Goal: Task Accomplishment & Management: Manage account settings

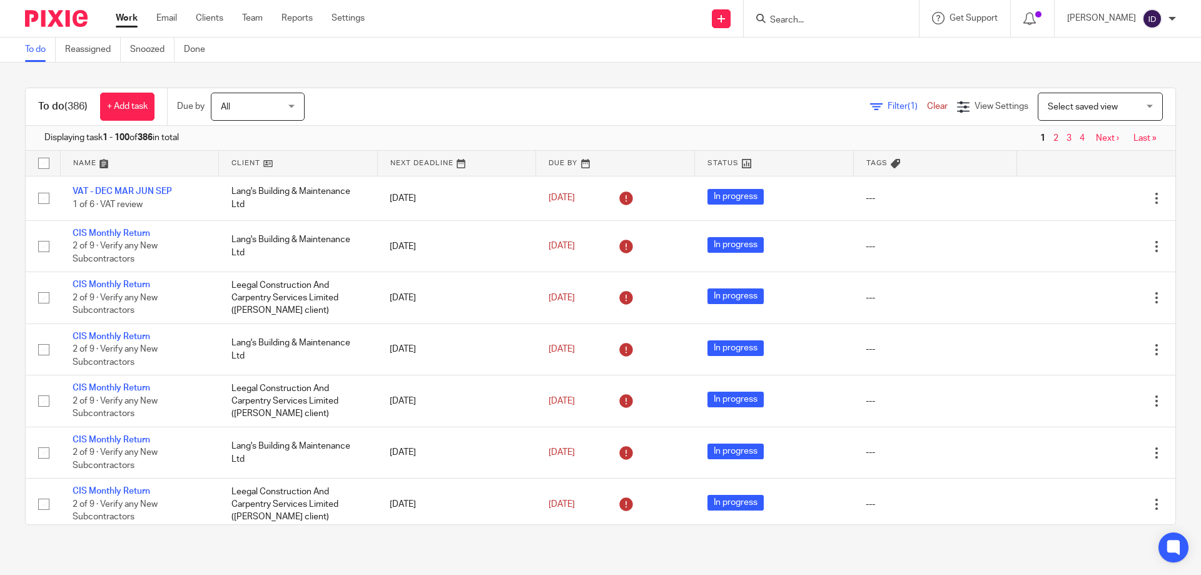
click at [819, 26] on input "Search" at bounding box center [825, 20] width 113 height 11
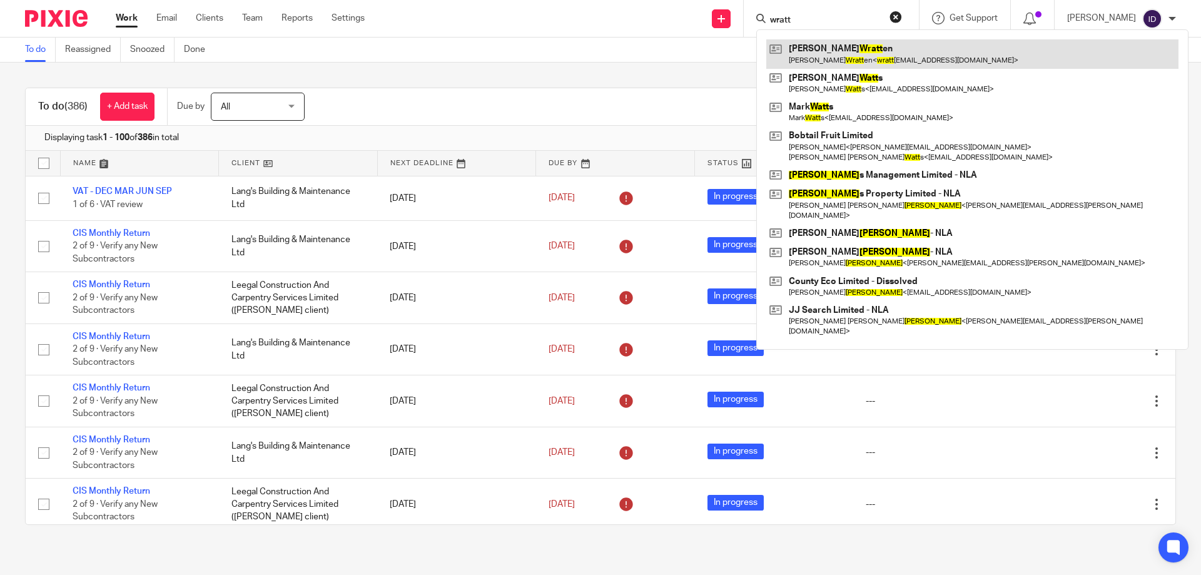
type input "wratt"
click at [826, 50] on link at bounding box center [973, 53] width 412 height 29
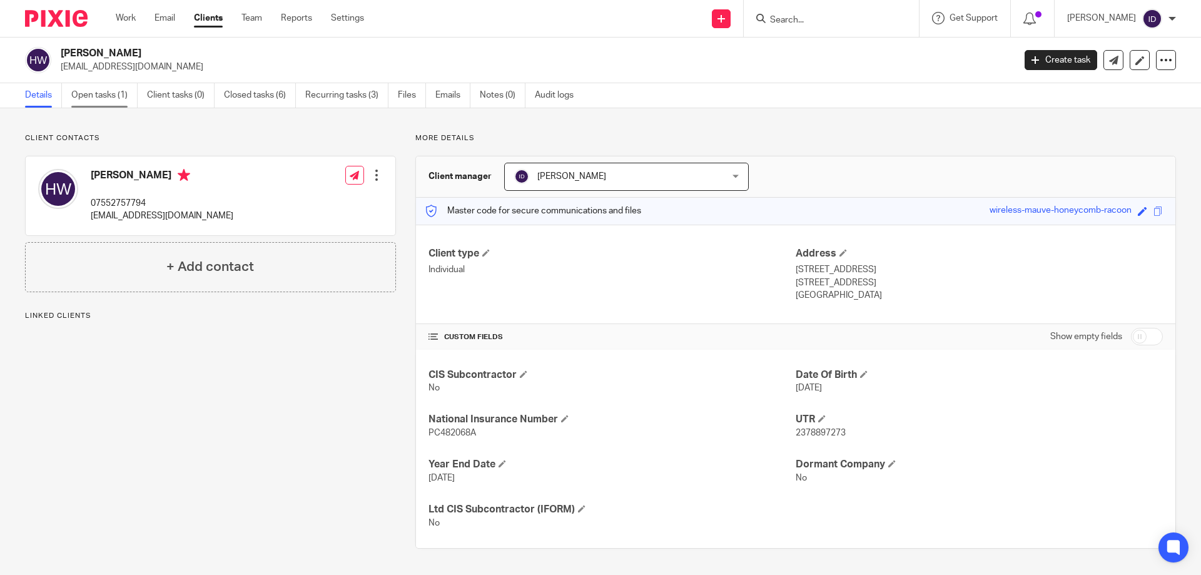
click at [115, 94] on link "Open tasks (1)" at bounding box center [104, 95] width 66 height 24
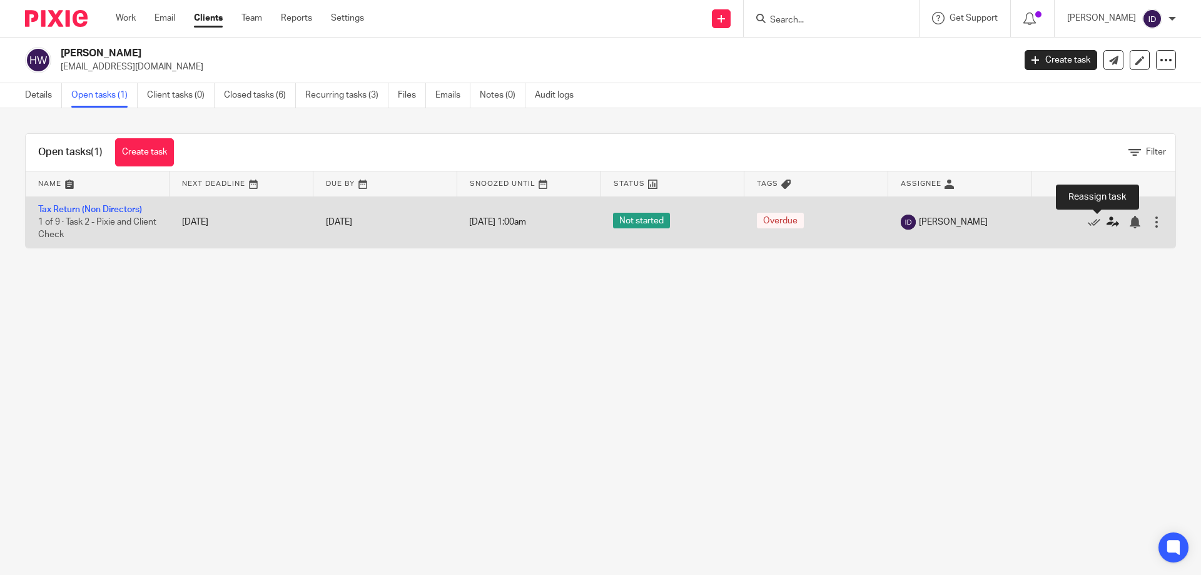
click at [1107, 220] on icon at bounding box center [1113, 222] width 13 height 13
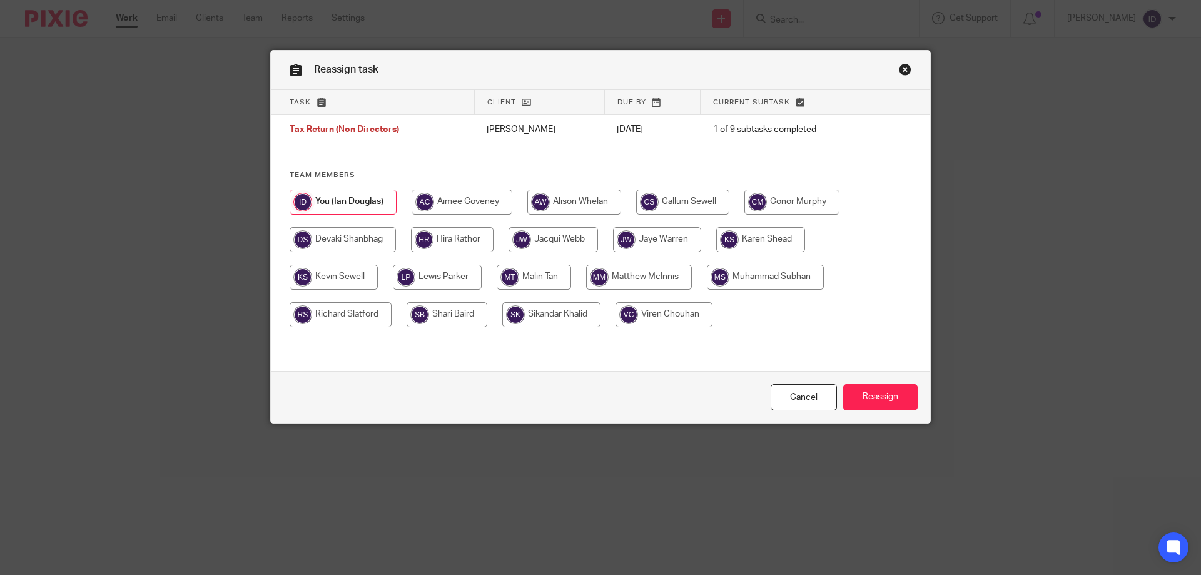
click at [548, 315] on input "radio" at bounding box center [551, 314] width 98 height 25
radio input "true"
click at [869, 399] on input "Reassign" at bounding box center [881, 397] width 74 height 27
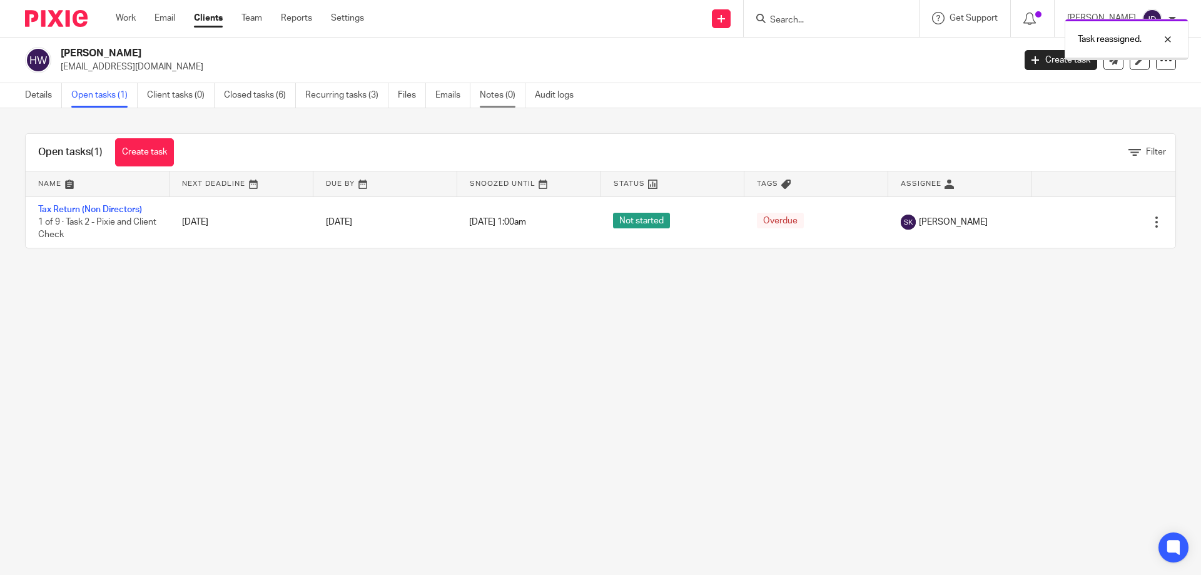
click at [508, 93] on link "Notes (0)" at bounding box center [503, 95] width 46 height 24
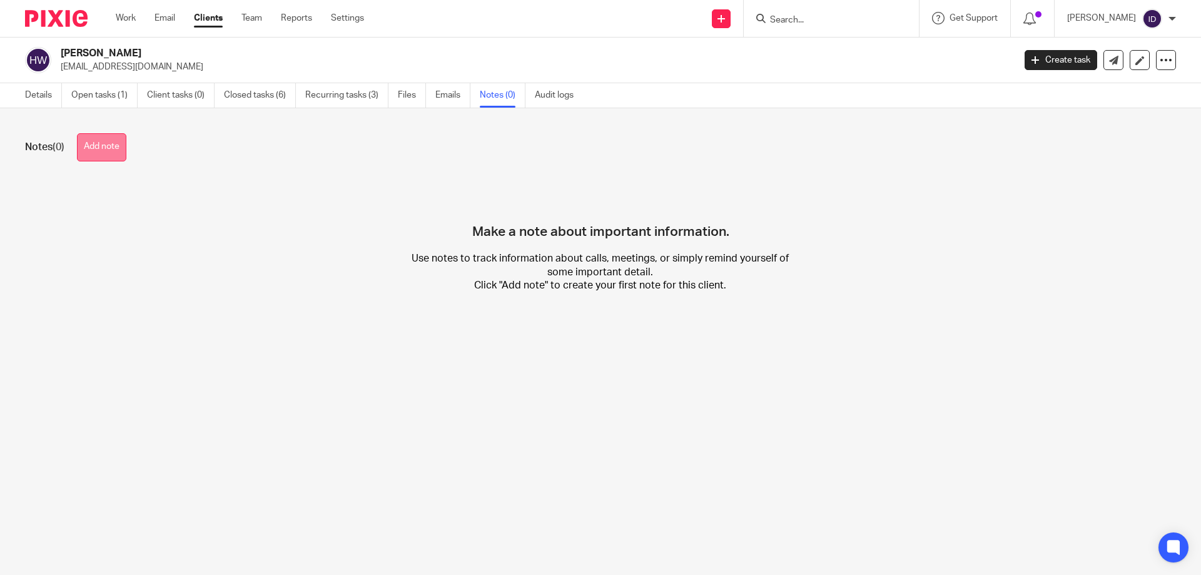
click at [105, 145] on button "Add note" at bounding box center [101, 147] width 49 height 28
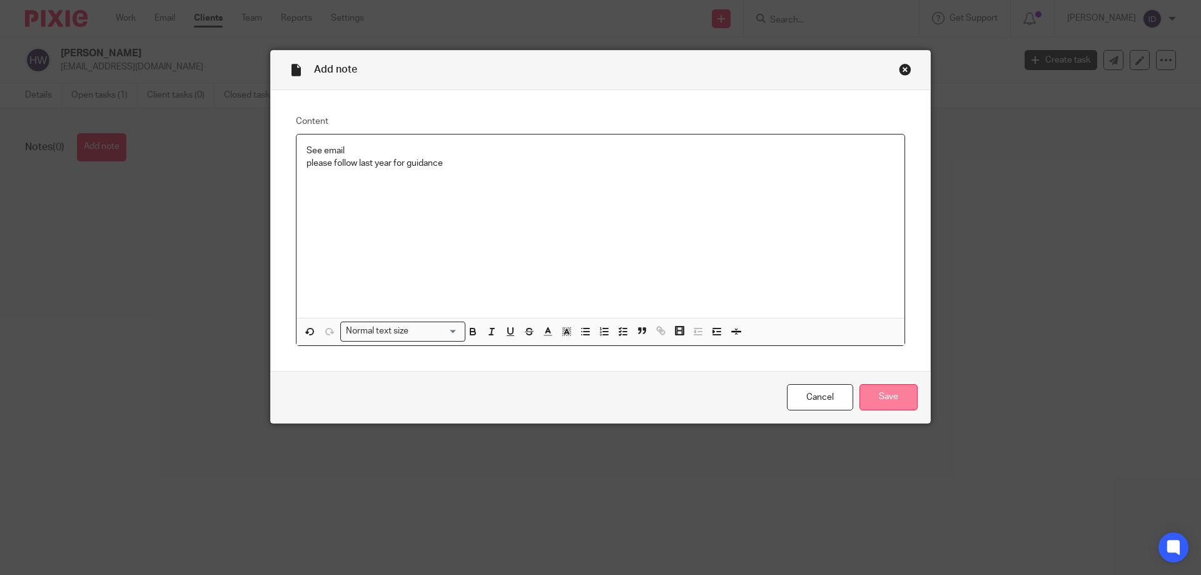
click at [867, 390] on input "Save" at bounding box center [889, 397] width 58 height 27
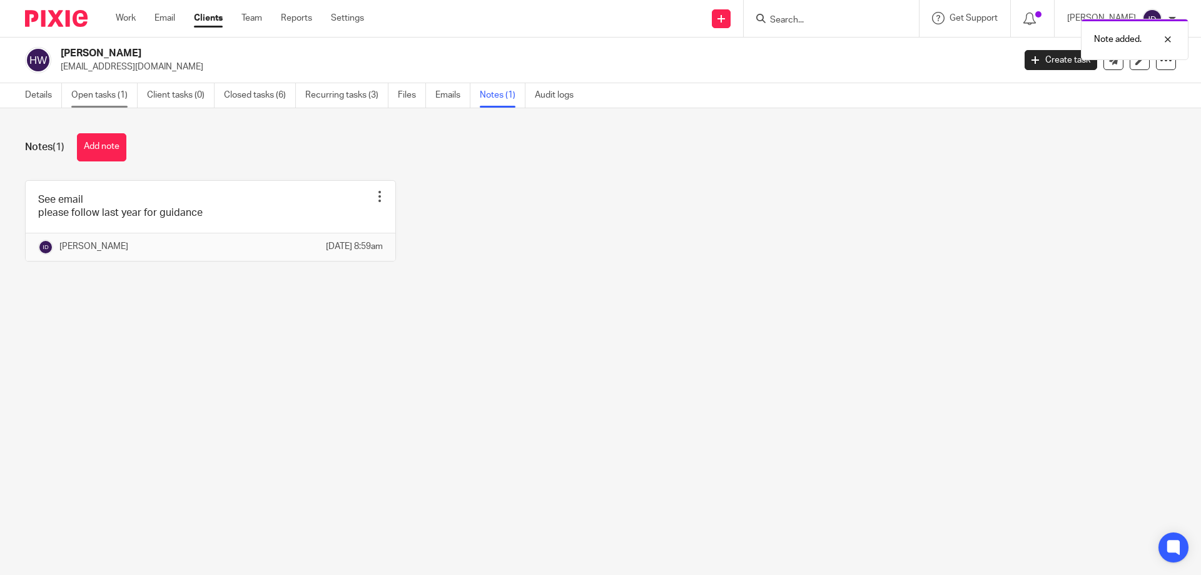
click at [89, 89] on link "Open tasks (1)" at bounding box center [104, 95] width 66 height 24
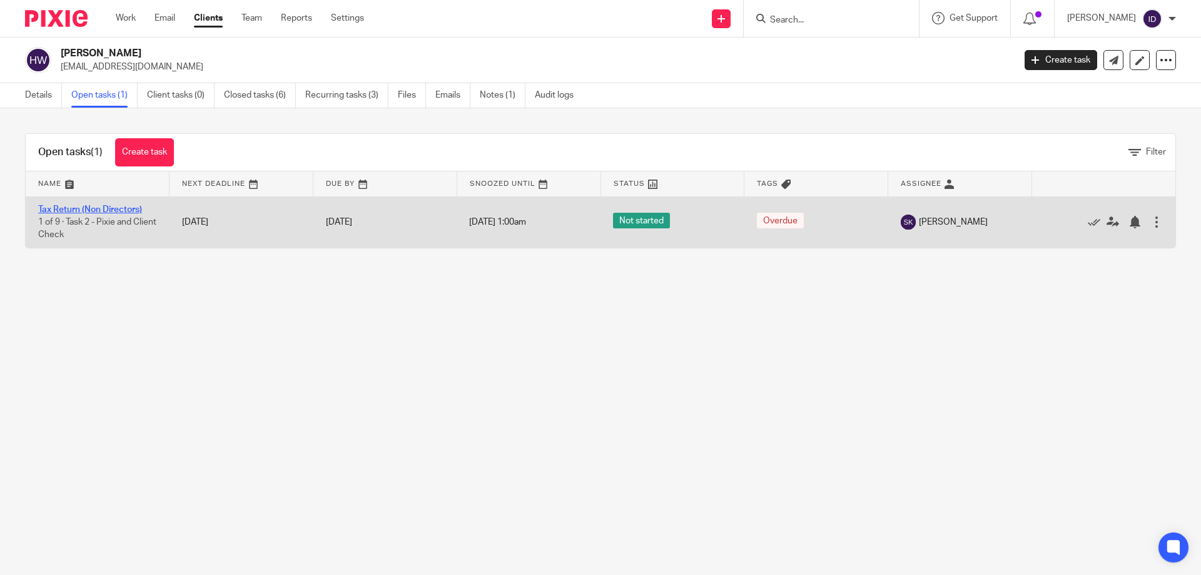
click at [111, 207] on link "Tax Return (Non Directors)" at bounding box center [90, 209] width 104 height 9
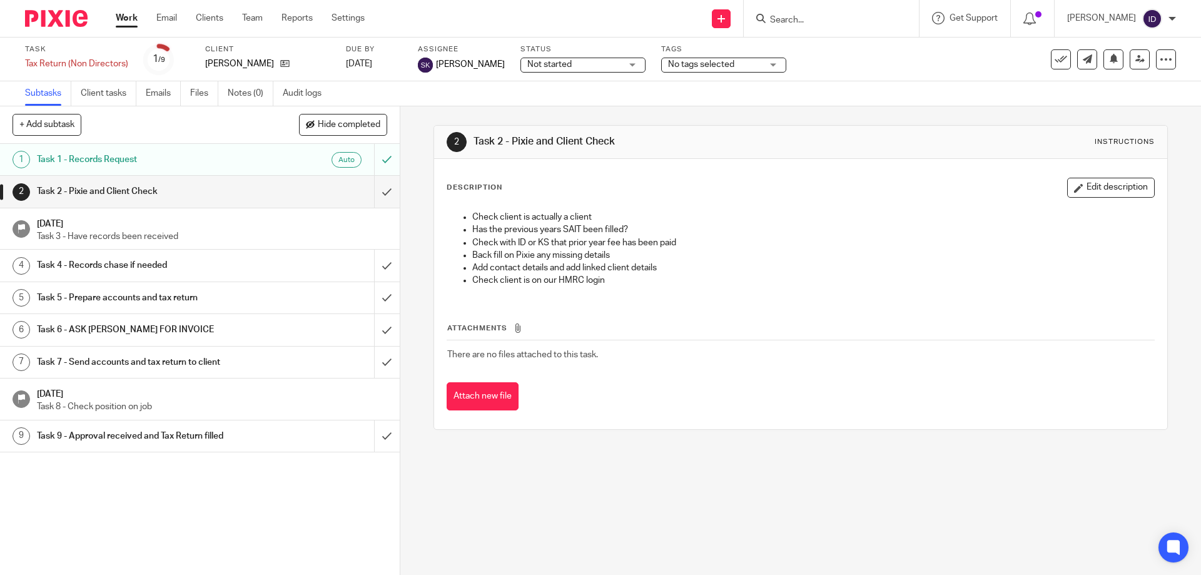
click at [716, 66] on span "No tags selected" at bounding box center [701, 64] width 66 height 9
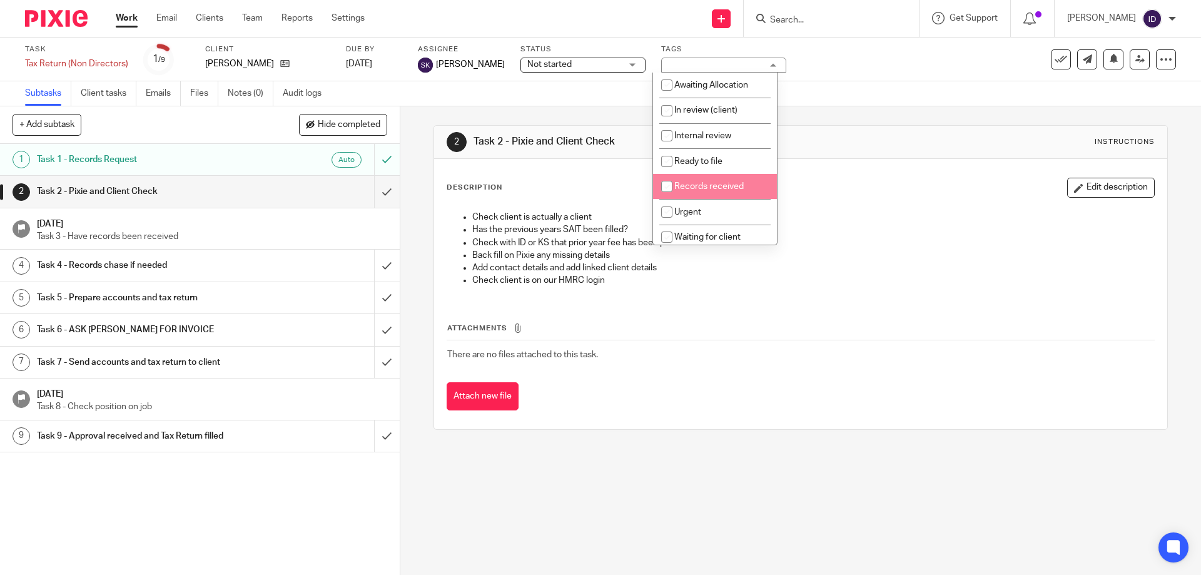
click at [674, 184] on input "checkbox" at bounding box center [667, 187] width 24 height 24
checkbox input "true"
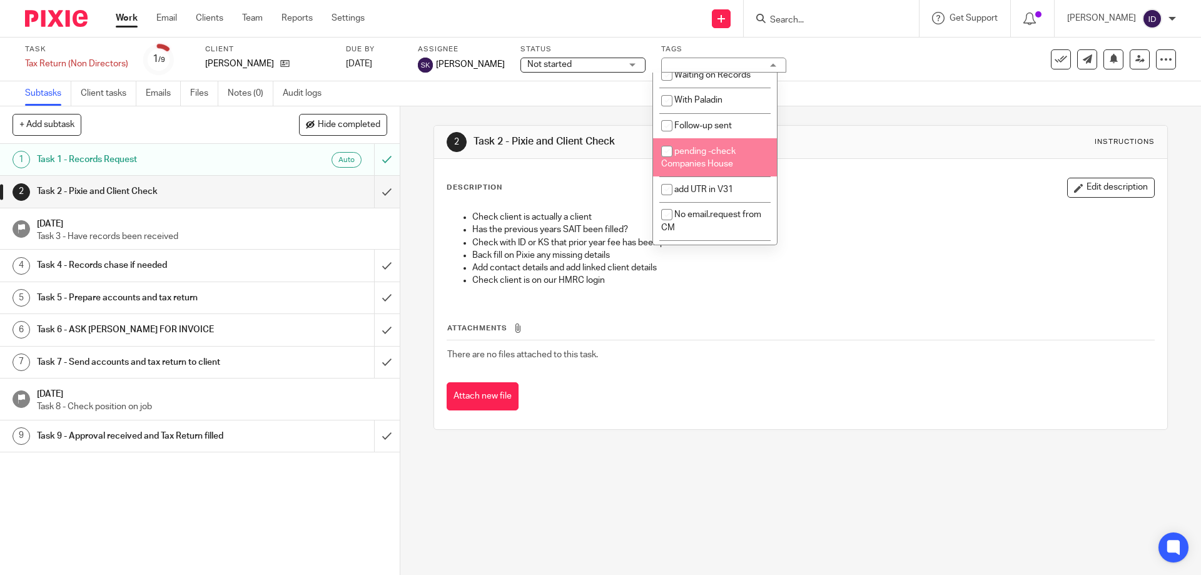
scroll to position [313, 0]
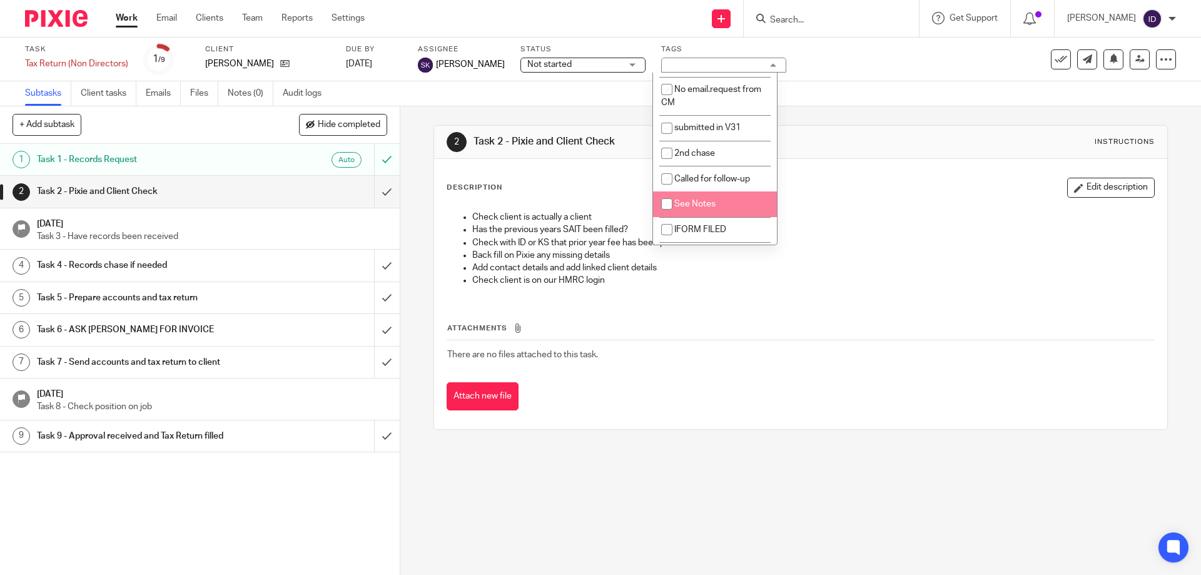
click at [666, 201] on input "checkbox" at bounding box center [667, 204] width 24 height 24
checkbox input "true"
drag, startPoint x: 416, startPoint y: 327, endPoint x: 416, endPoint y: 314, distance: 13.8
click at [415, 327] on div "2 Task 2 - Pixie and Client Check Instructions Description Edit description Che…" at bounding box center [800, 340] width 801 height 469
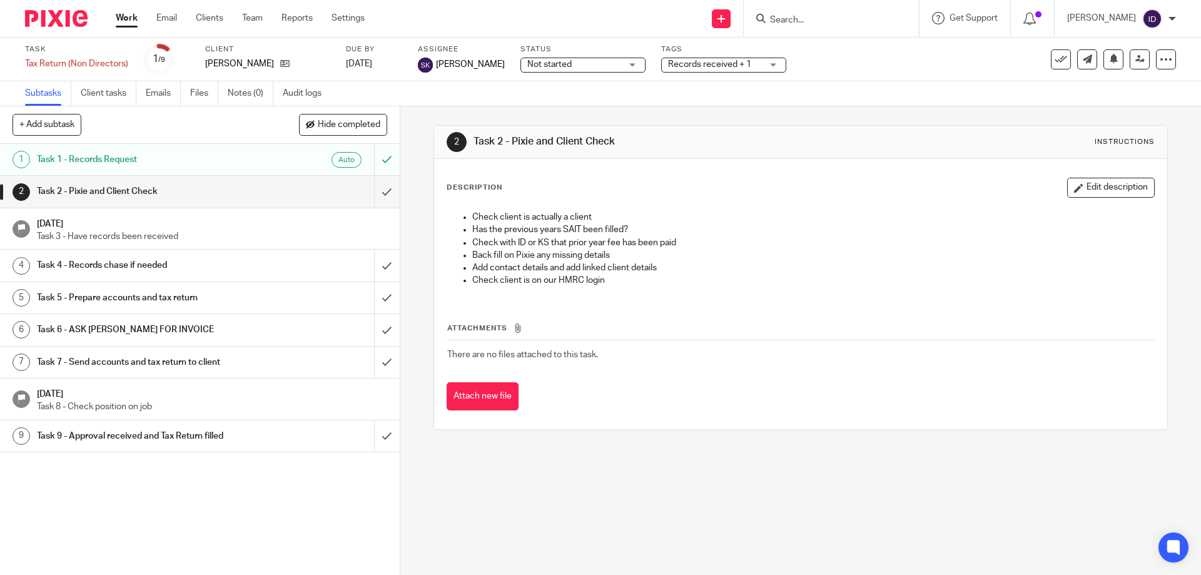
click at [830, 15] on input "Search" at bounding box center [825, 20] width 113 height 11
type input "Dionne"
click at [826, 56] on link at bounding box center [881, 53] width 228 height 29
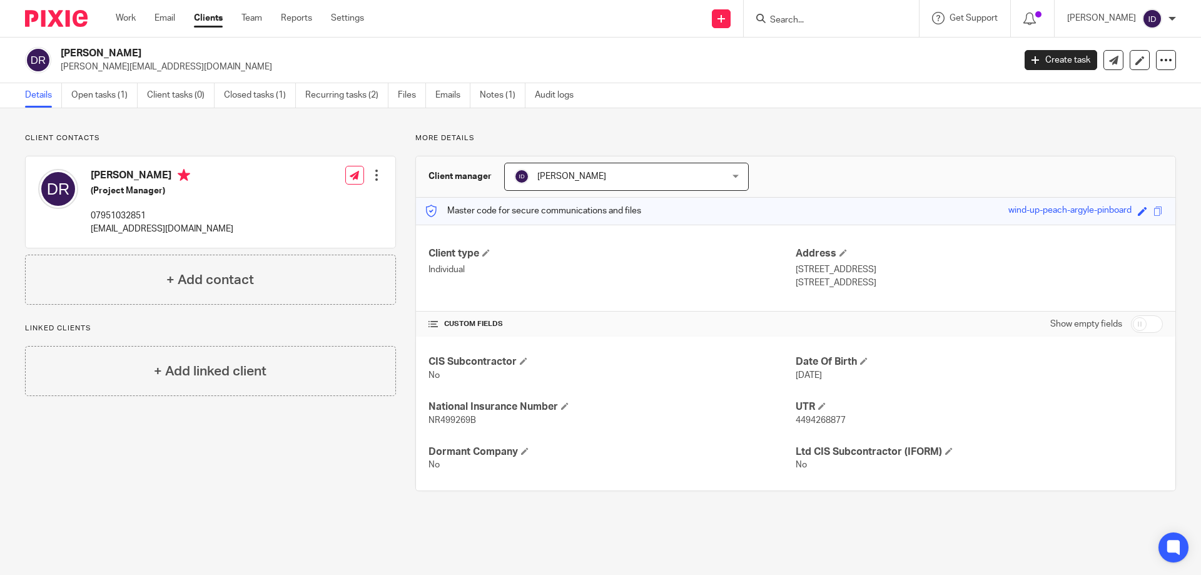
click at [832, 20] on input "Search" at bounding box center [825, 20] width 113 height 11
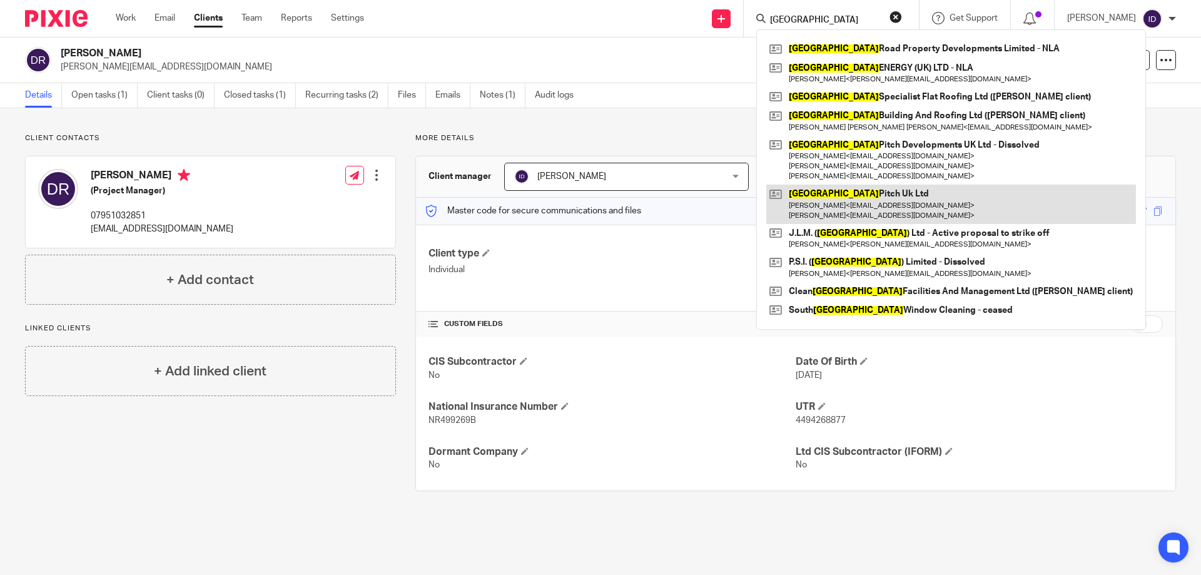
type input "[GEOGRAPHIC_DATA]"
click at [832, 193] on link at bounding box center [952, 204] width 370 height 39
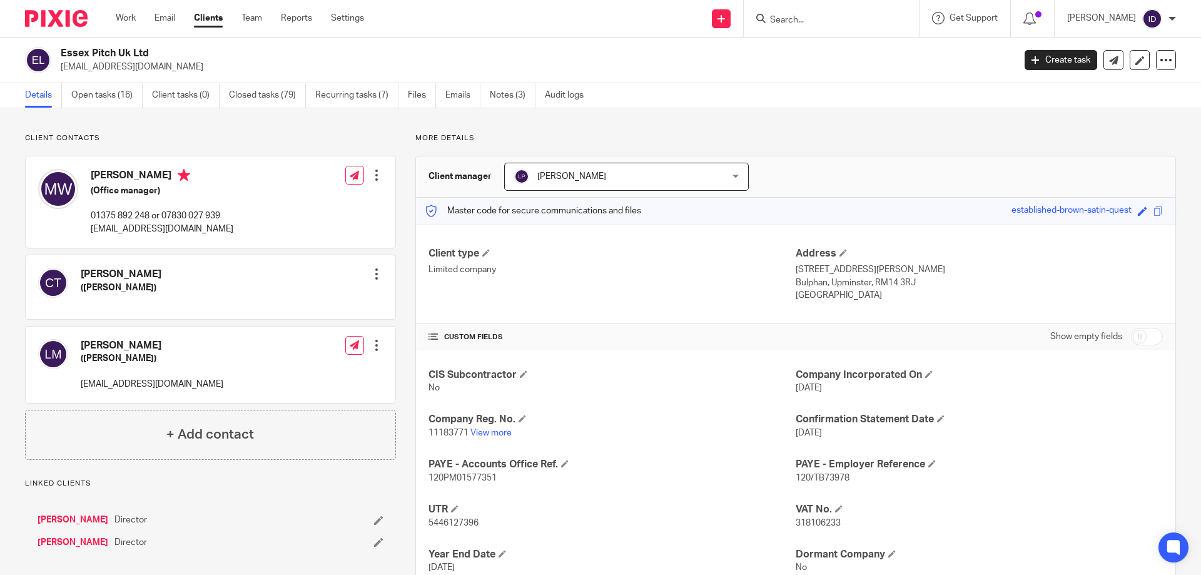
click at [824, 22] on input "Search" at bounding box center [825, 20] width 113 height 11
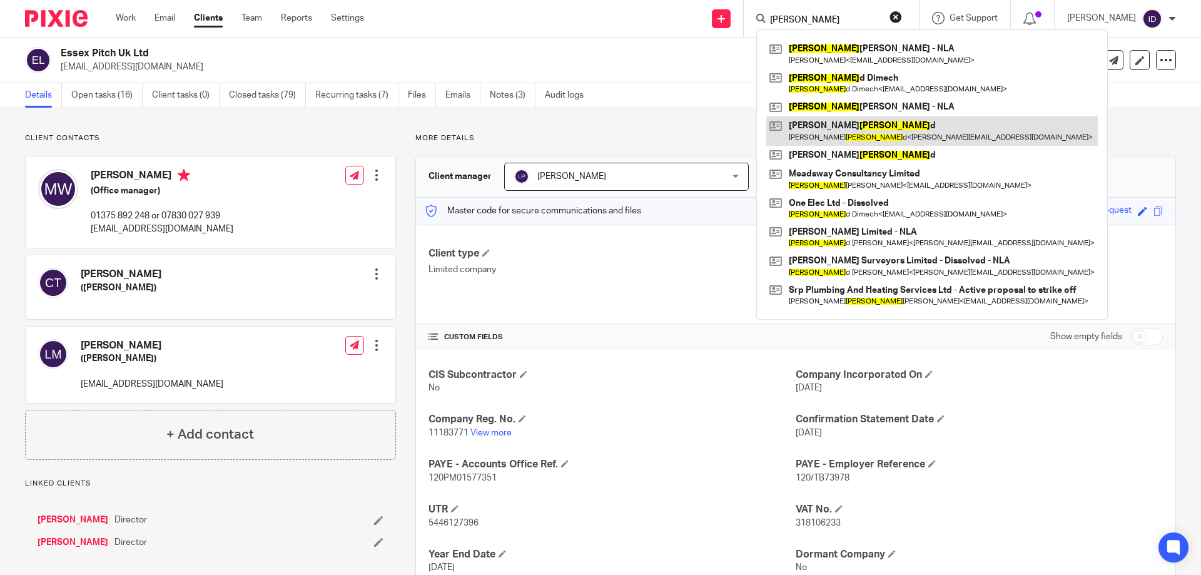
type input "raymon"
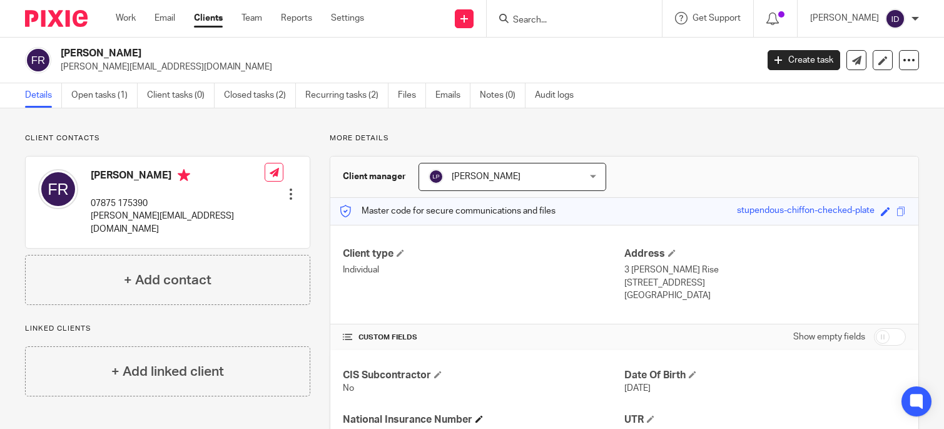
scroll to position [100, 0]
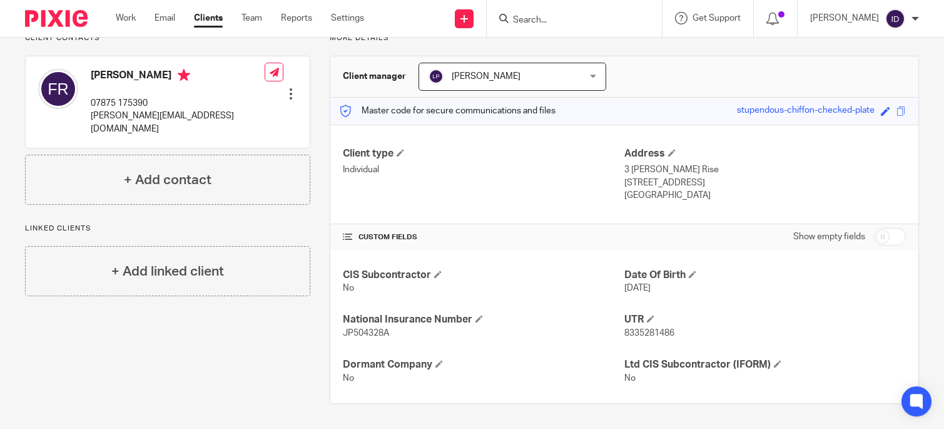
click at [567, 24] on input "Search" at bounding box center [568, 20] width 113 height 11
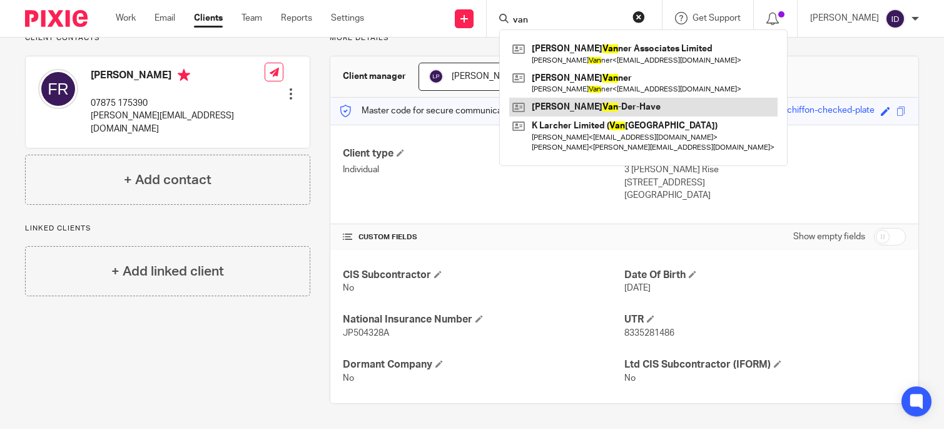
type input "van"
click at [584, 106] on link at bounding box center [643, 107] width 268 height 19
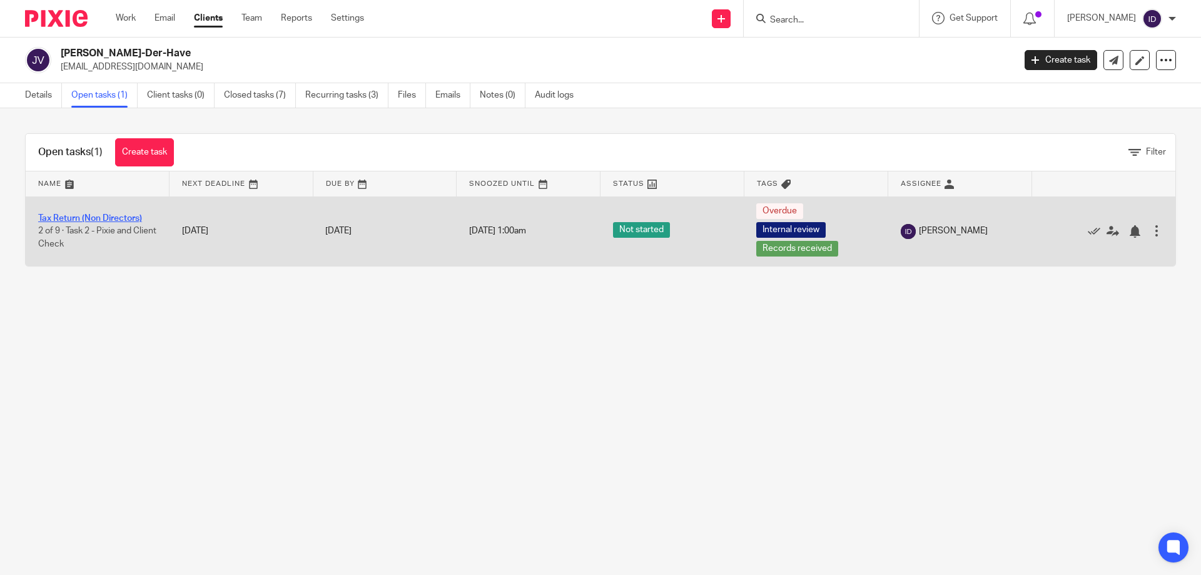
click at [62, 218] on link "Tax Return (Non Directors)" at bounding box center [90, 218] width 104 height 9
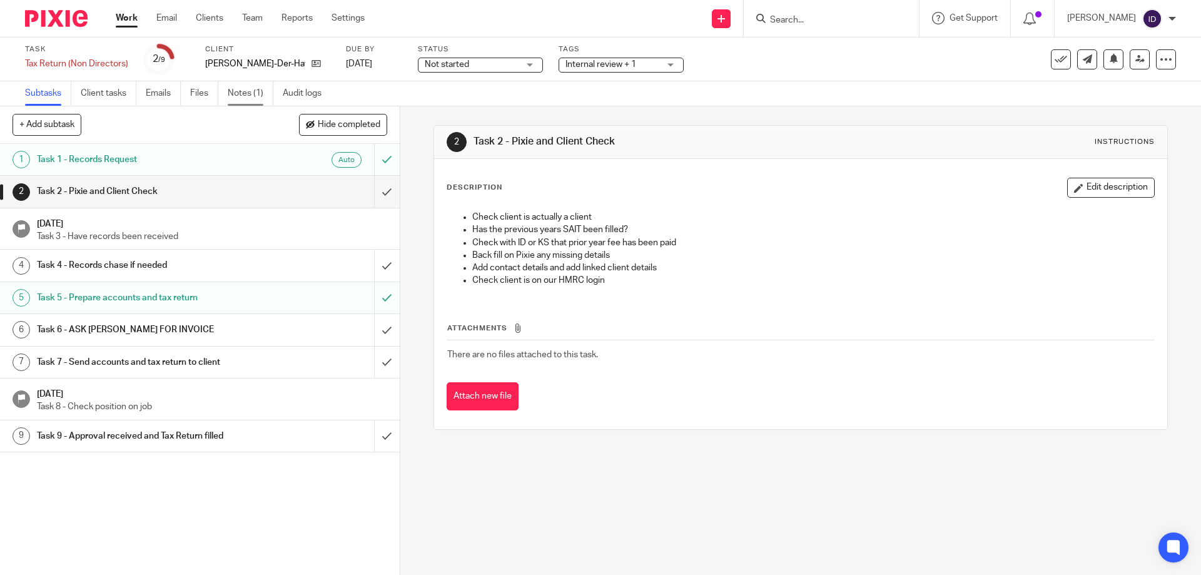
click at [249, 94] on link "Notes (1)" at bounding box center [251, 93] width 46 height 24
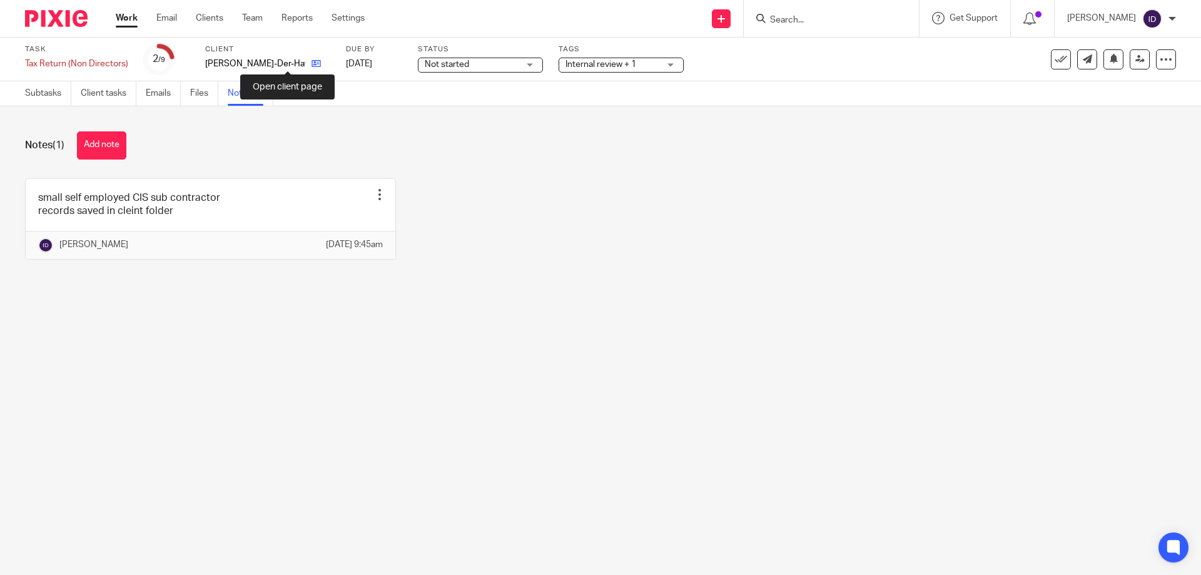
click at [312, 63] on icon at bounding box center [316, 63] width 9 height 9
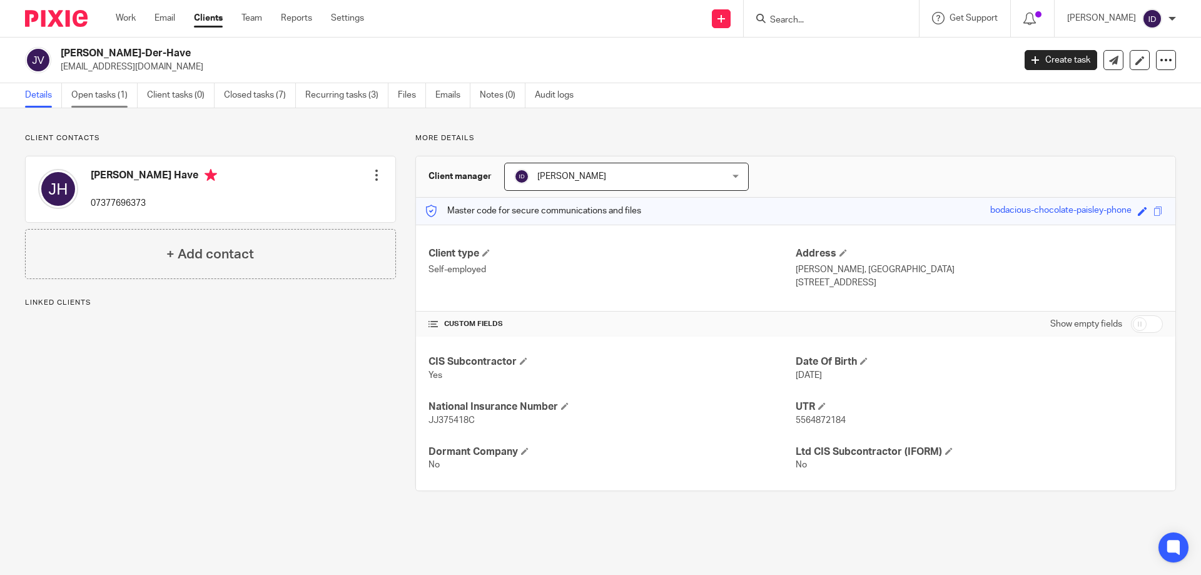
click at [105, 97] on link "Open tasks (1)" at bounding box center [104, 95] width 66 height 24
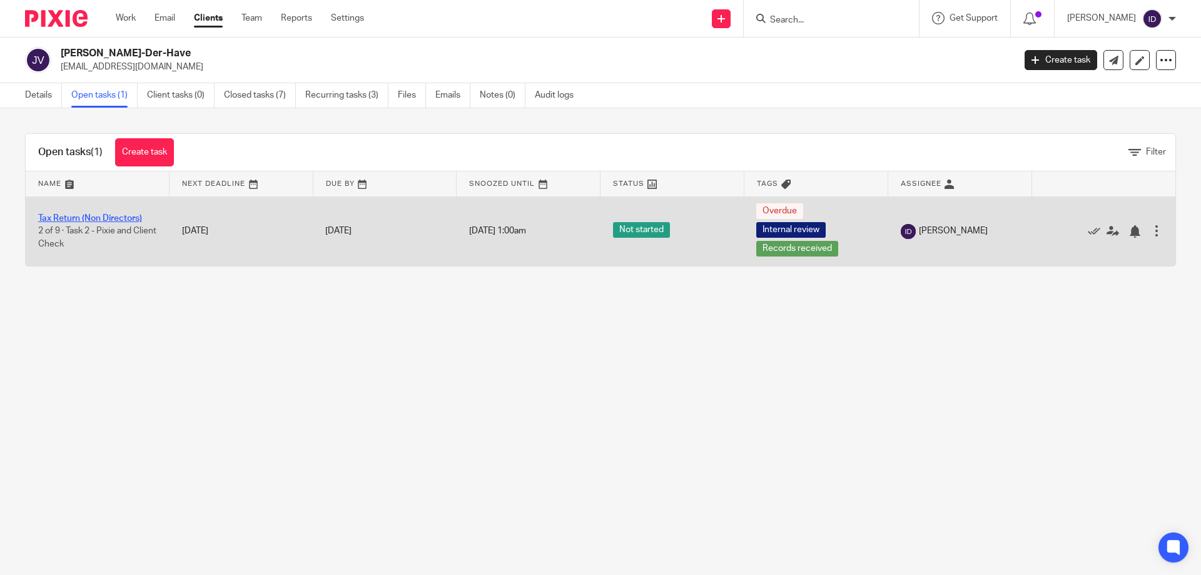
click at [114, 216] on link "Tax Return (Non Directors)" at bounding box center [90, 218] width 104 height 9
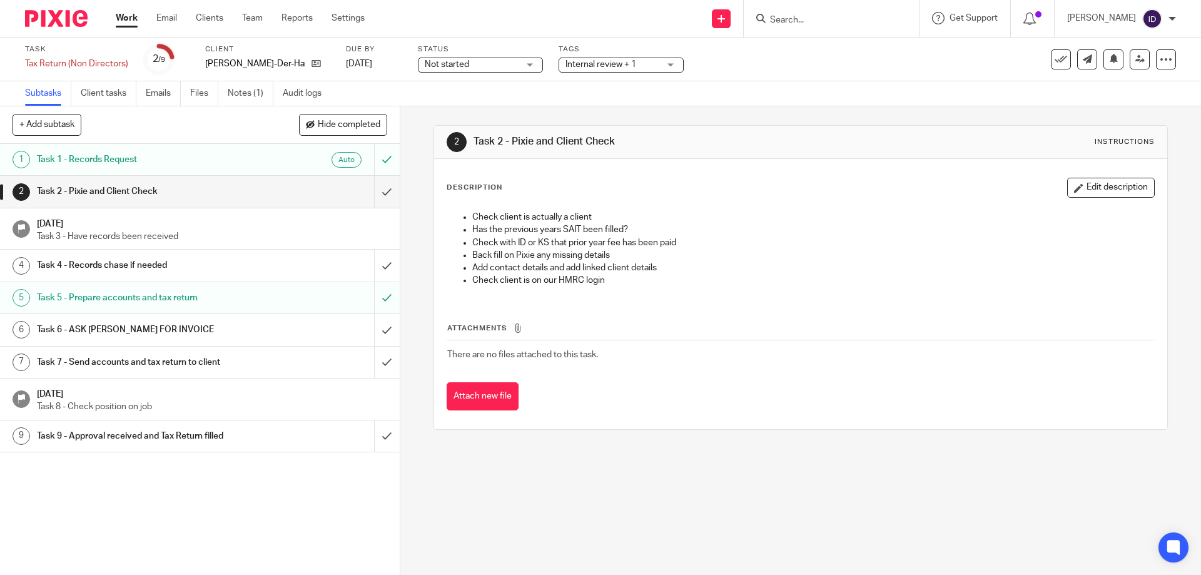
click at [602, 68] on span "Internal review + 1" at bounding box center [601, 64] width 71 height 9
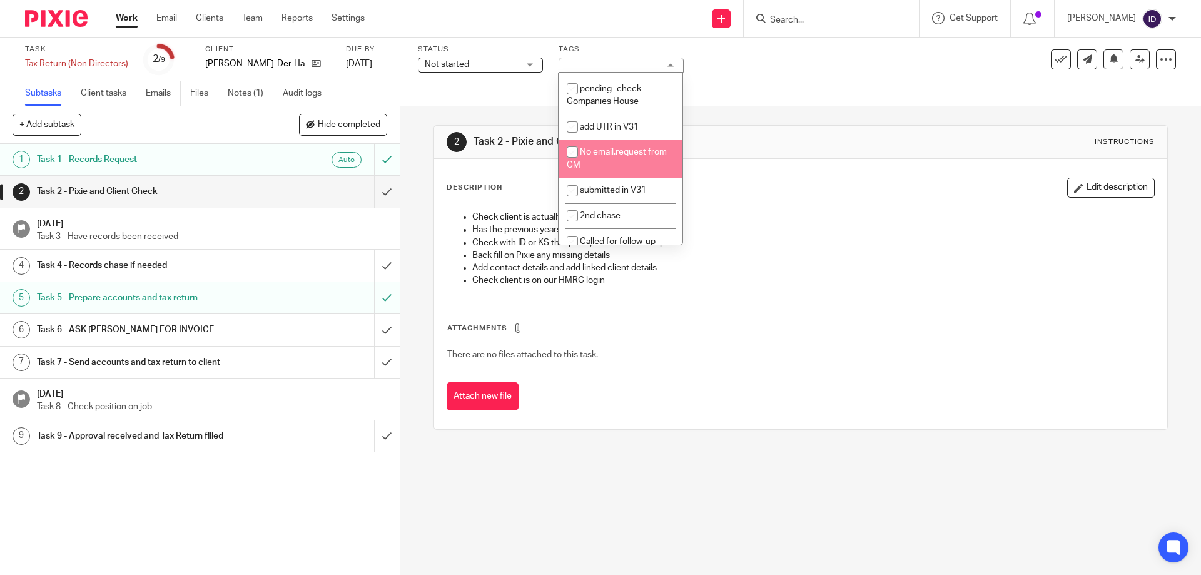
scroll to position [63, 0]
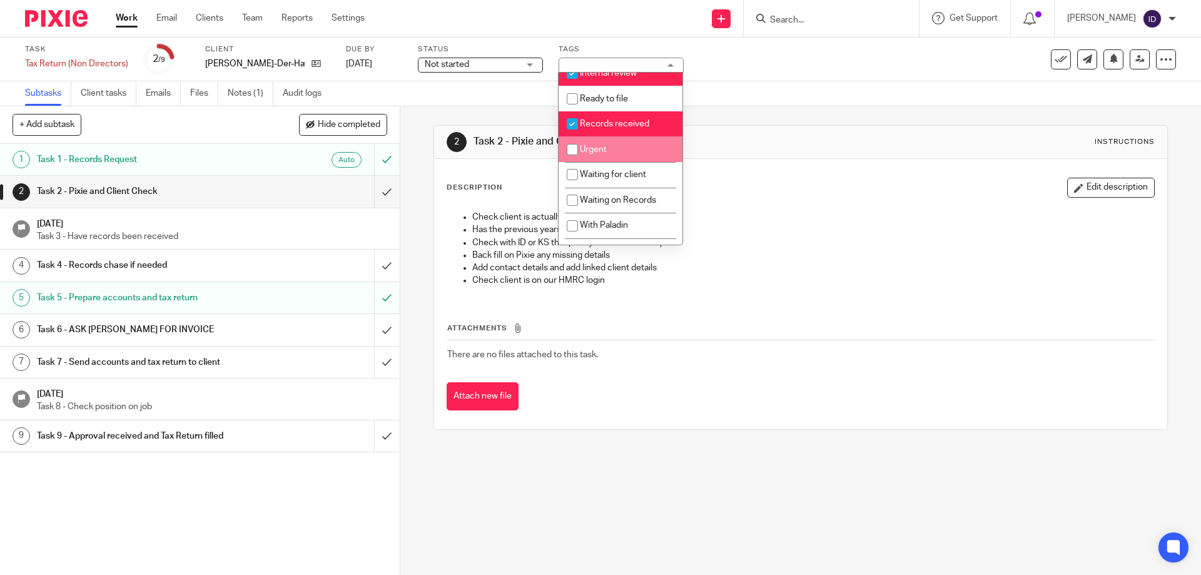
click at [573, 150] on input "checkbox" at bounding box center [573, 150] width 24 height 24
checkbox input "true"
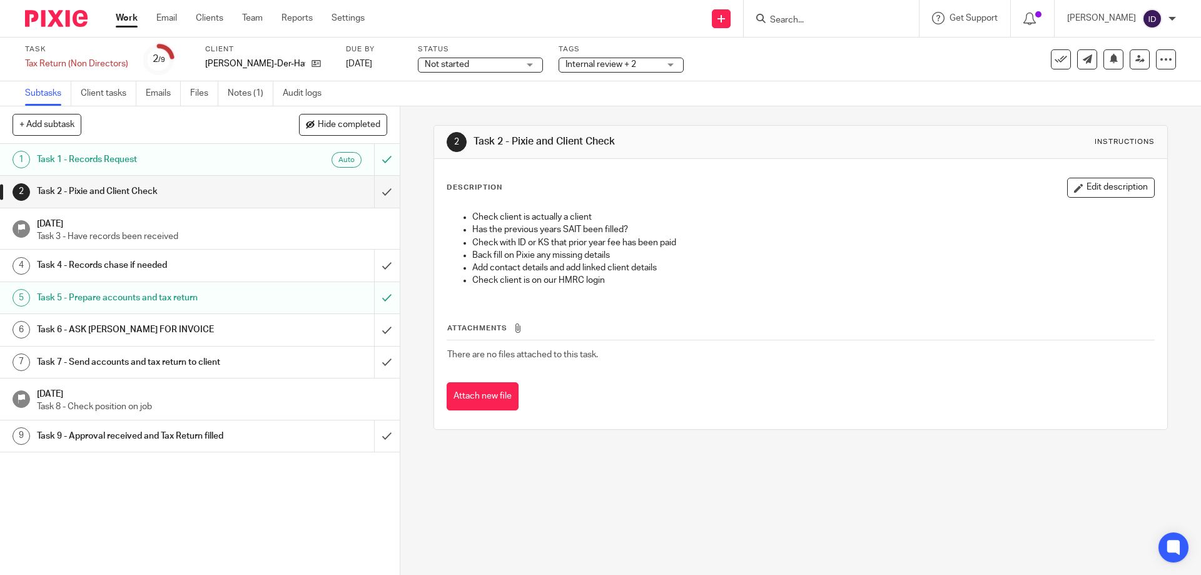
click at [866, 137] on div "2 Task 2 - Pixie and Client Check Instructions" at bounding box center [801, 142] width 708 height 20
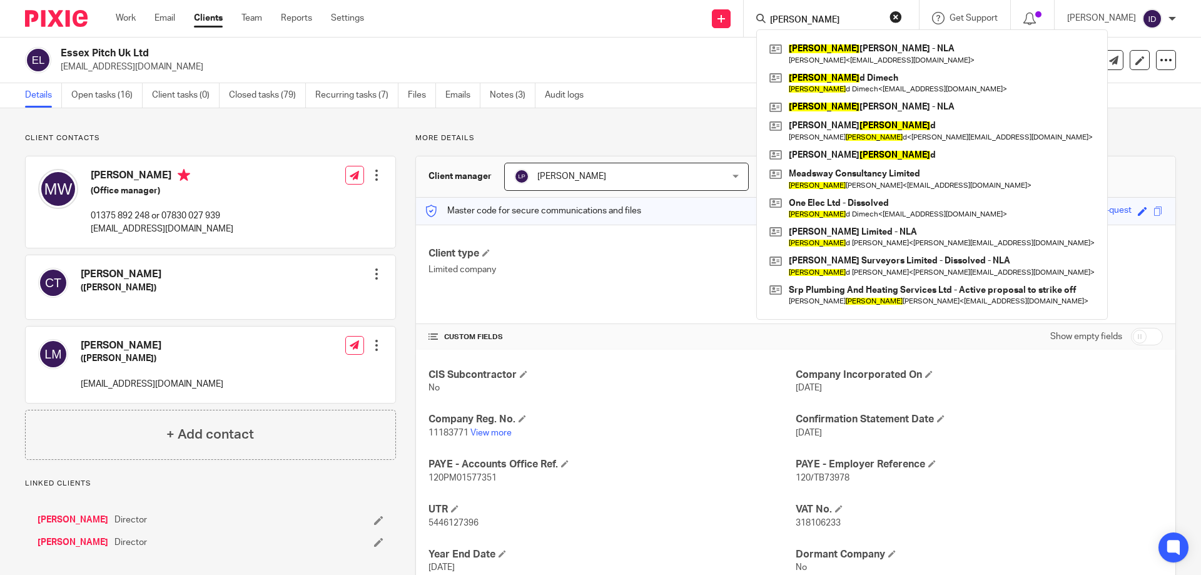
click at [854, 15] on input "[PERSON_NAME]" at bounding box center [825, 20] width 113 height 11
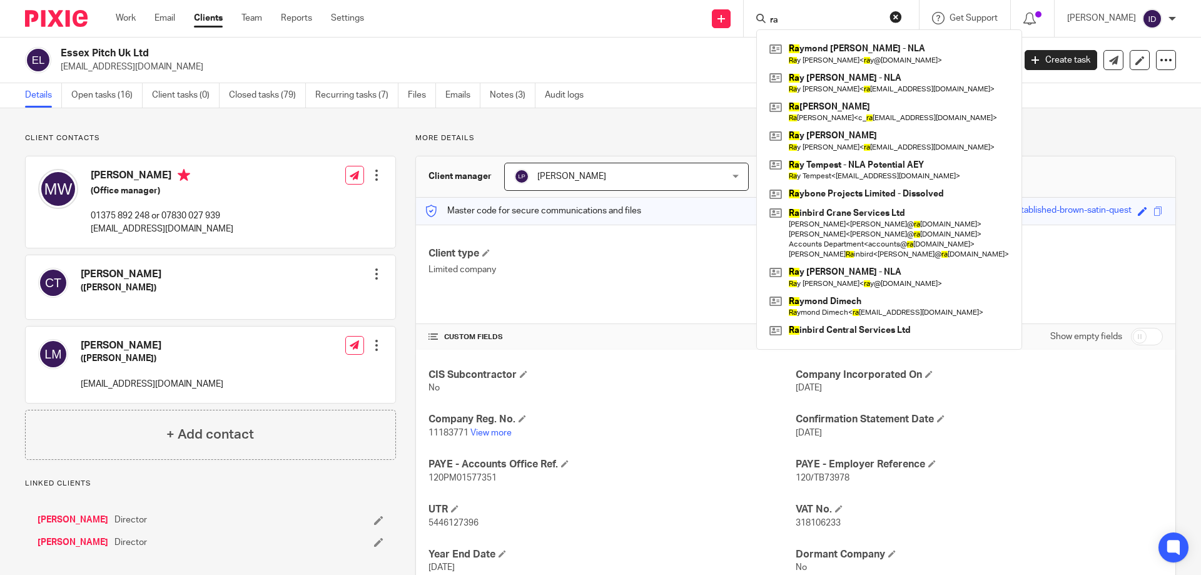
type input "r"
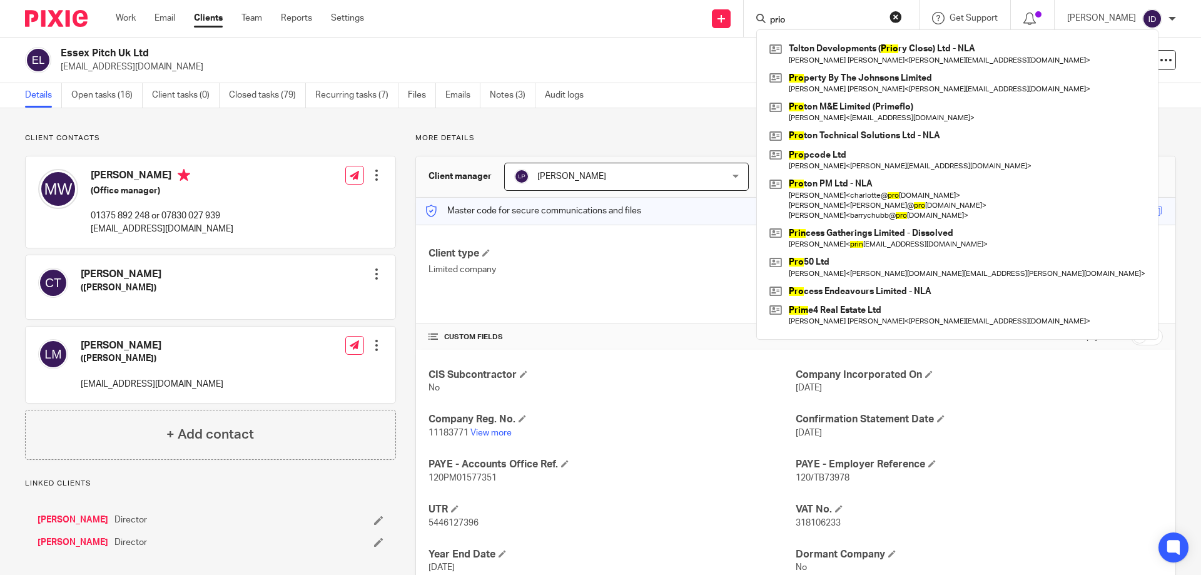
type input "prio"
